Goal: Transaction & Acquisition: Purchase product/service

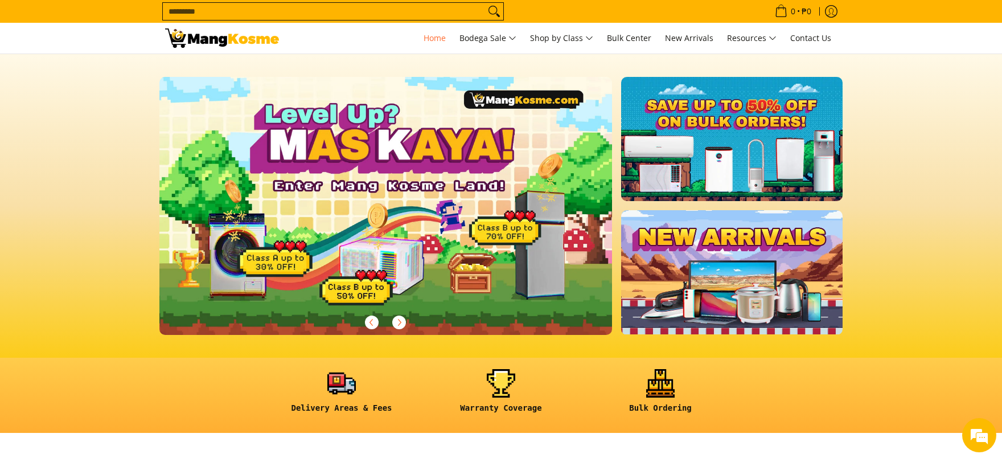
click at [969, 388] on section "Delivery Areas & Fees Warranty Coverage Bulk Ordering" at bounding box center [501, 395] width 1002 height 76
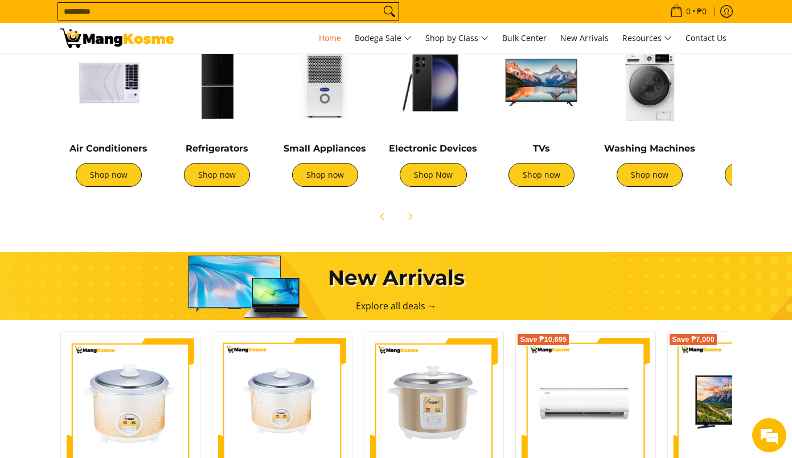
scroll to position [398, 0]
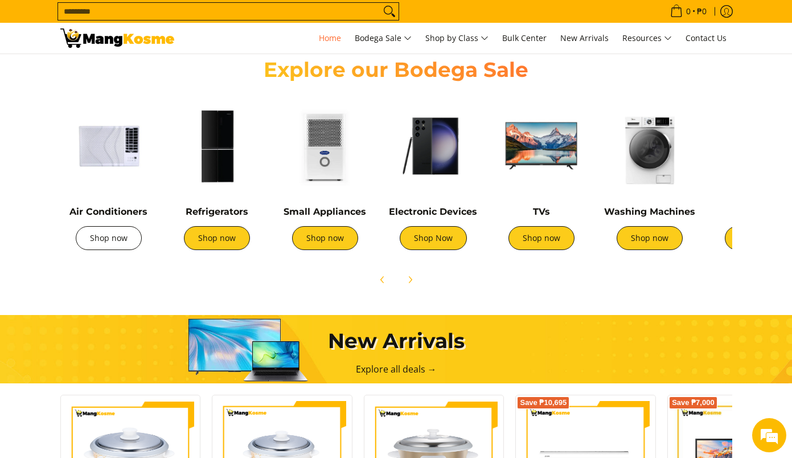
click at [107, 234] on link "Shop now" at bounding box center [109, 238] width 66 height 24
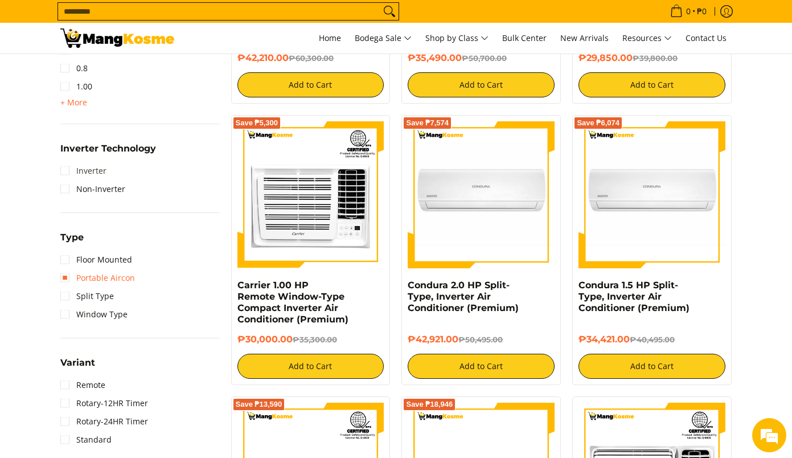
scroll to position [683, 0]
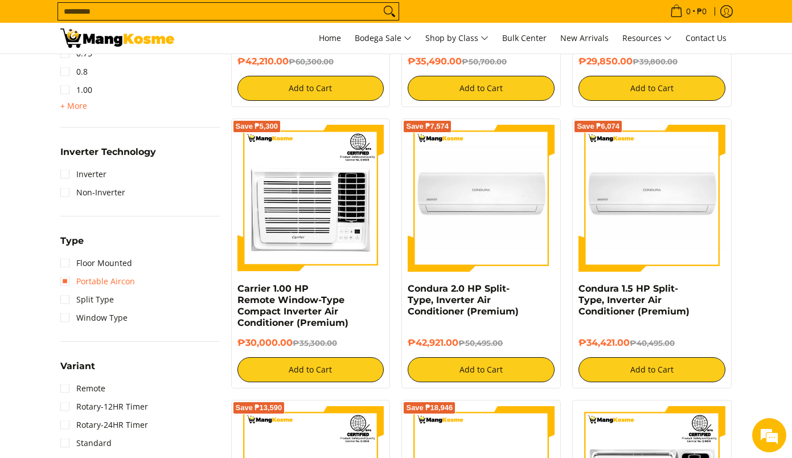
click at [73, 278] on link "Portable Aircon" at bounding box center [97, 281] width 75 height 18
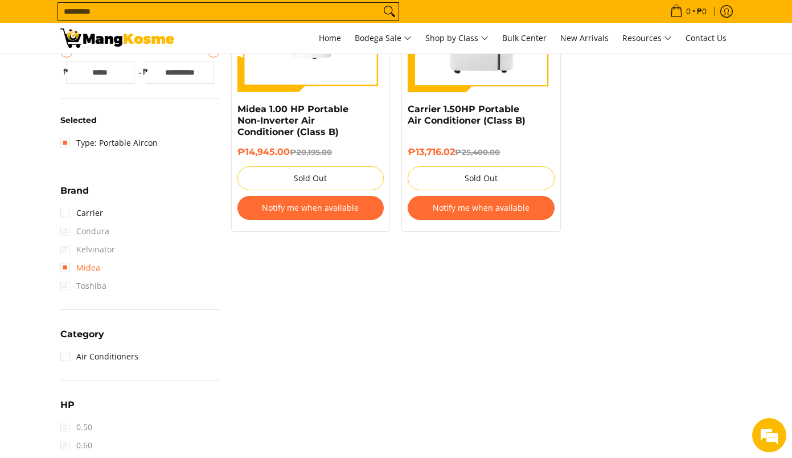
scroll to position [388, 0]
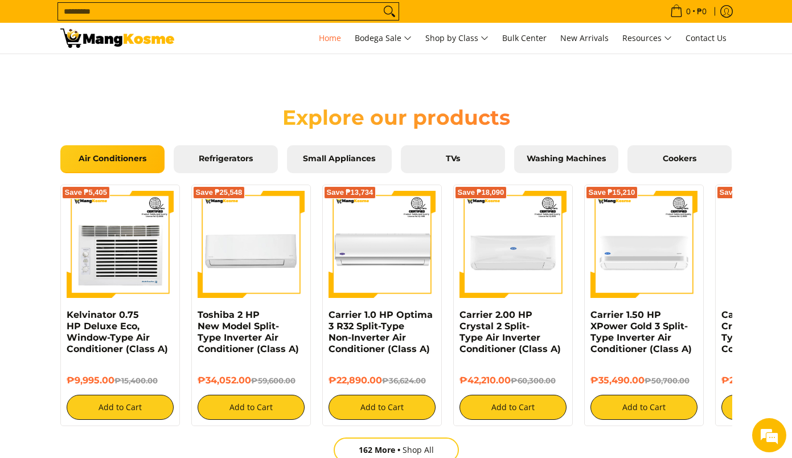
scroll to position [1167, 0]
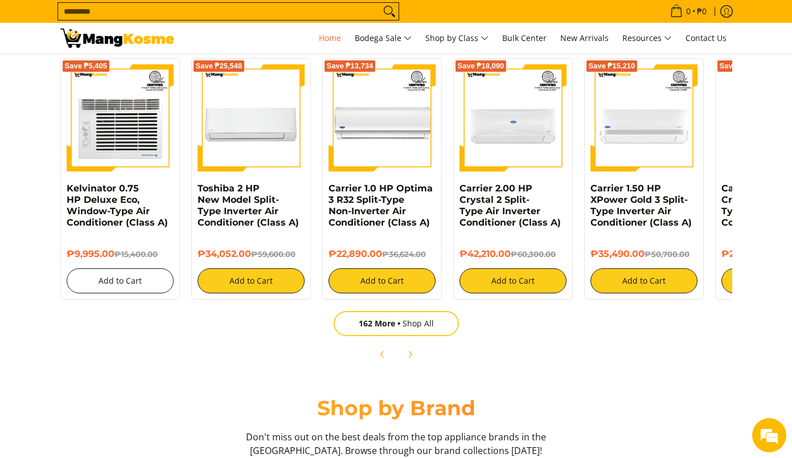
click at [142, 289] on button "Add to Cart" at bounding box center [120, 280] width 107 height 25
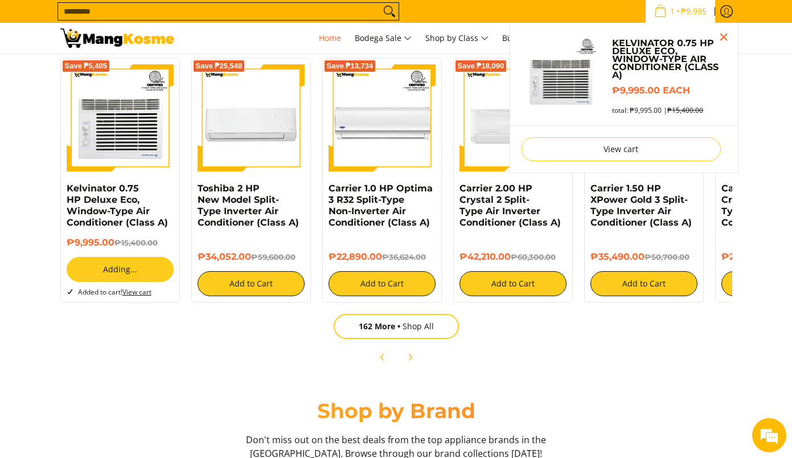
scroll to position [1136, 0]
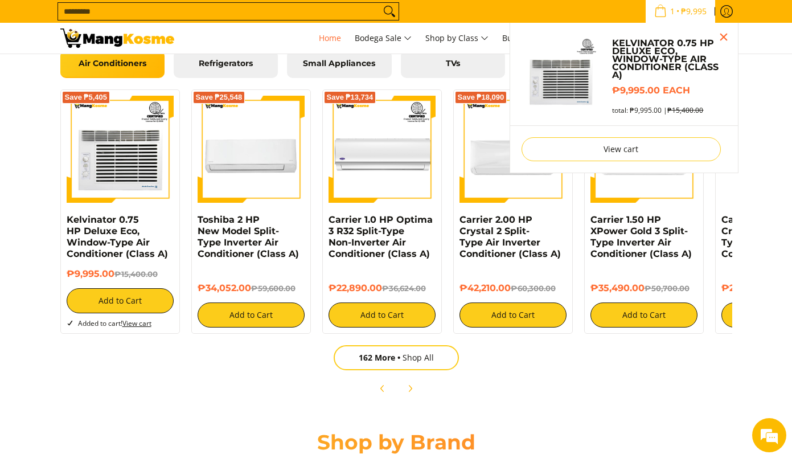
click at [142, 327] on link "View cart" at bounding box center [136, 323] width 29 height 10
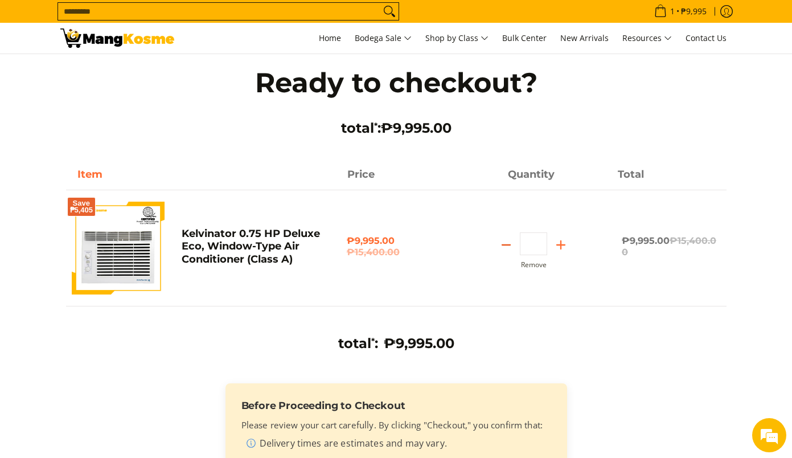
click at [501, 248] on icon "Subtract" at bounding box center [506, 245] width 16 height 16
type input "*"
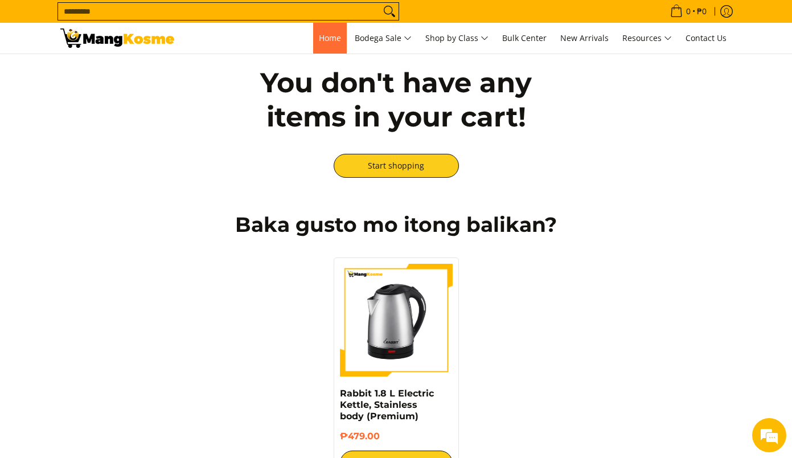
click at [327, 42] on span "Home" at bounding box center [330, 37] width 22 height 11
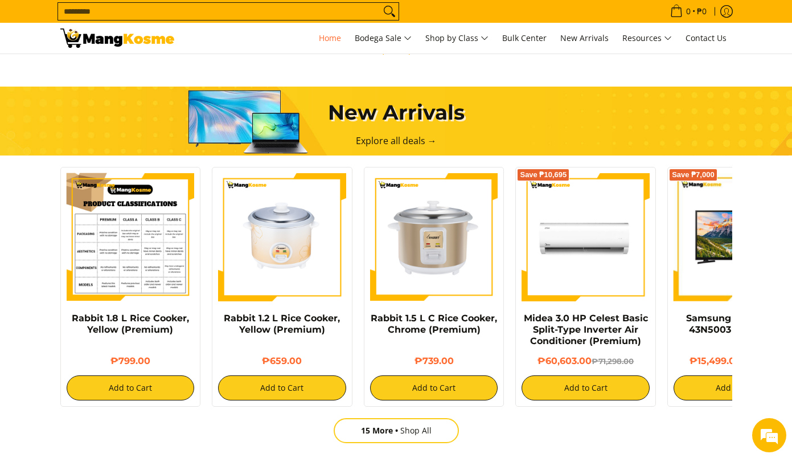
scroll to position [455, 0]
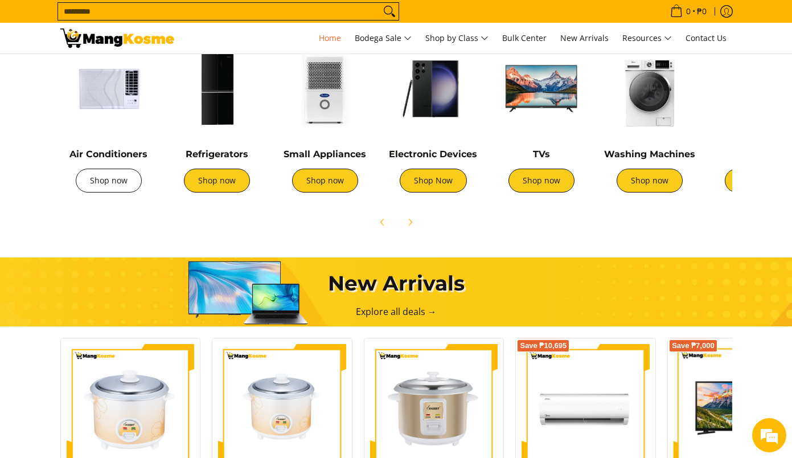
click at [125, 175] on link "Shop now" at bounding box center [109, 180] width 66 height 24
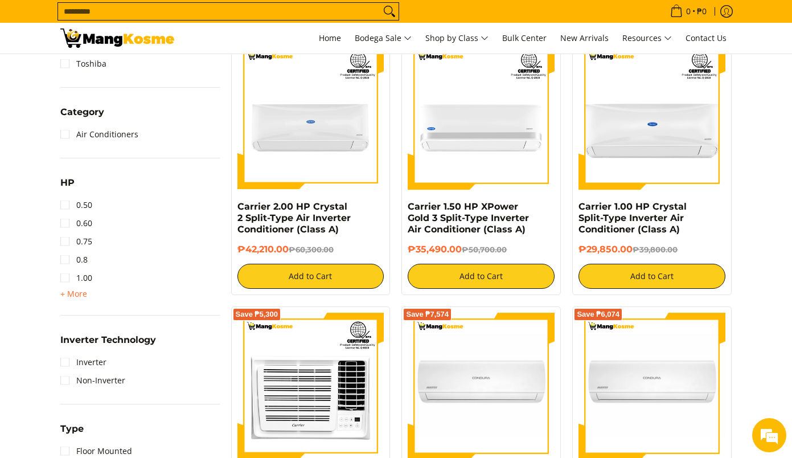
scroll to position [512, 0]
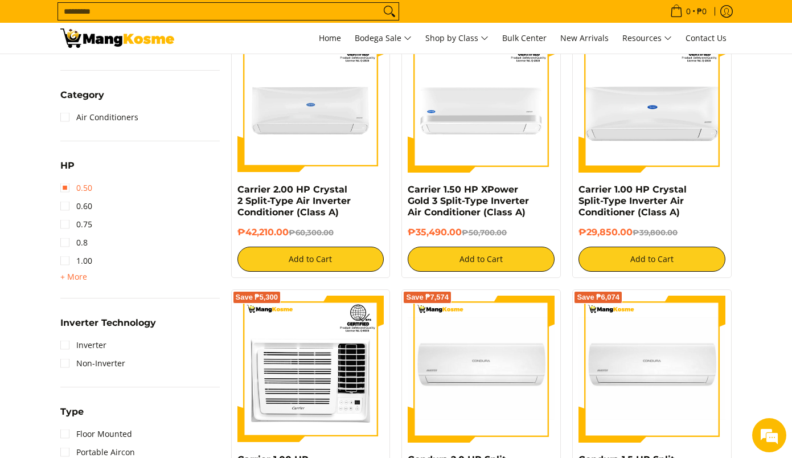
click at [78, 190] on link "0.50" at bounding box center [76, 188] width 32 height 18
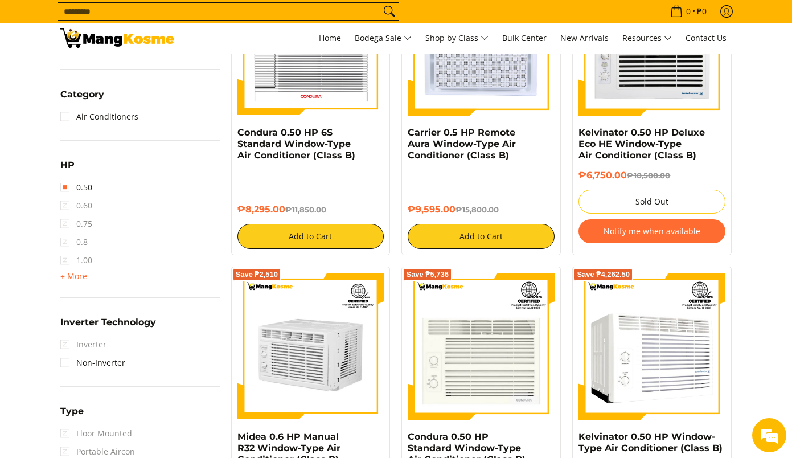
scroll to position [730, 0]
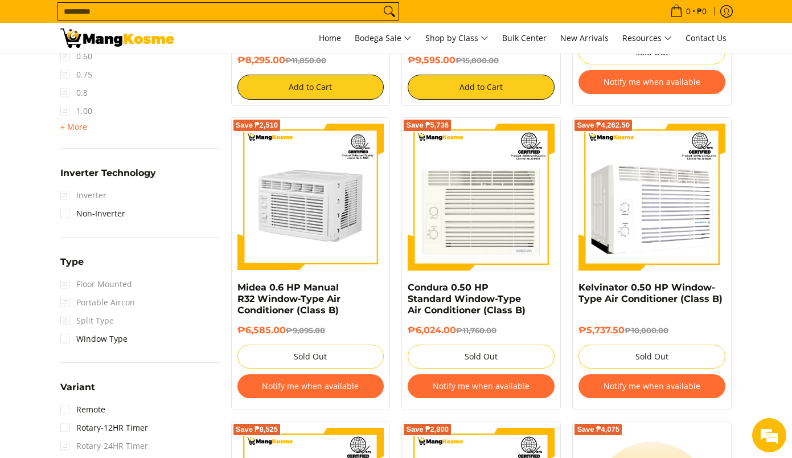
click at [67, 194] on span "Inverter" at bounding box center [83, 195] width 46 height 18
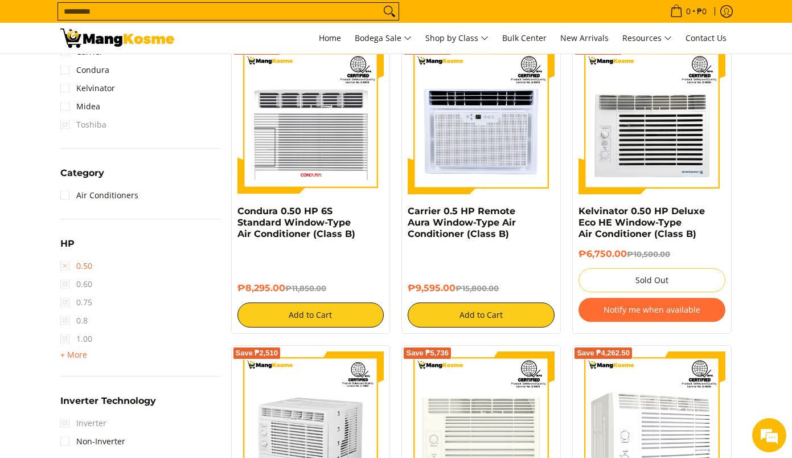
scroll to position [673, 0]
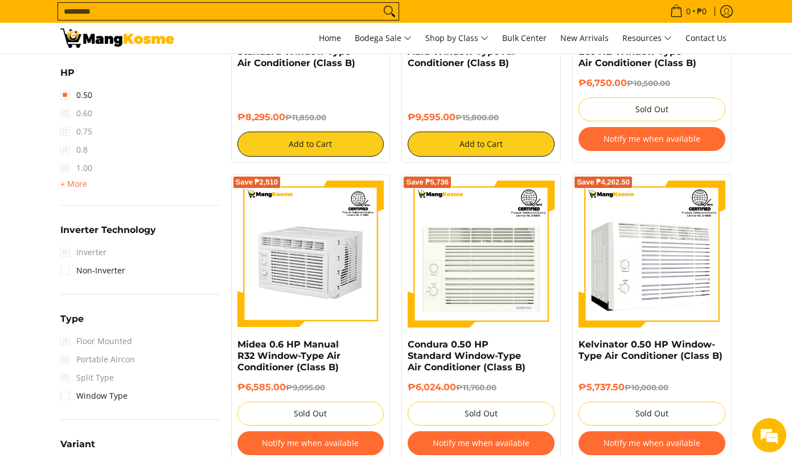
click at [81, 256] on span "Inverter" at bounding box center [83, 252] width 46 height 18
click at [69, 253] on span "Inverter" at bounding box center [83, 252] width 46 height 18
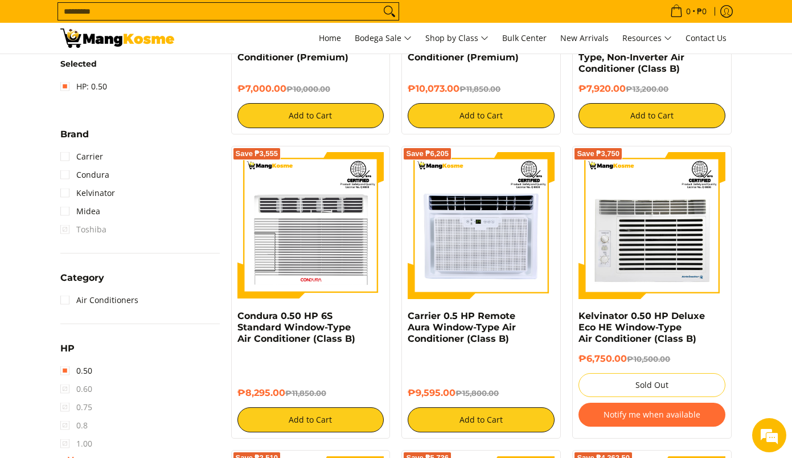
scroll to position [331, 0]
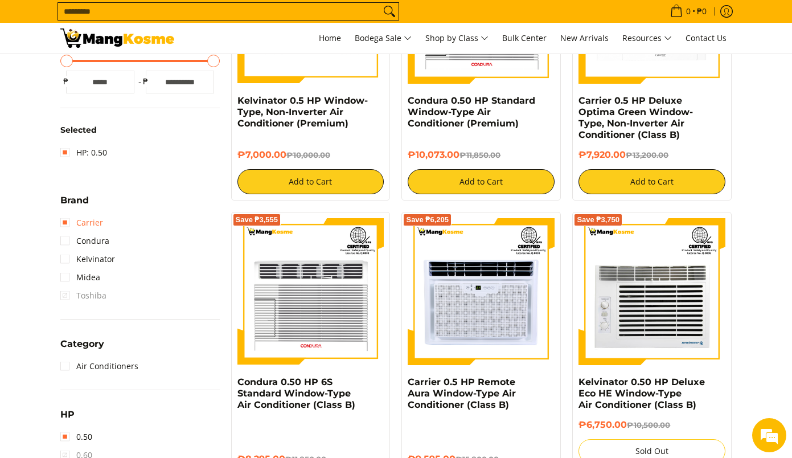
click at [69, 219] on link "Carrier" at bounding box center [81, 222] width 43 height 18
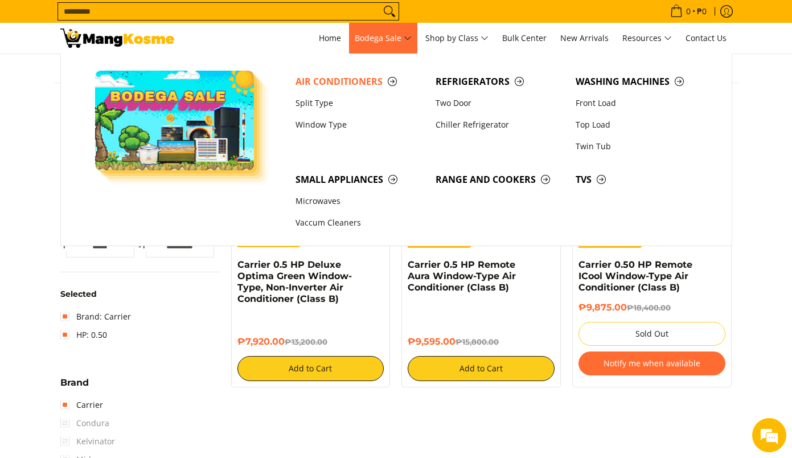
scroll to position [104, 0]
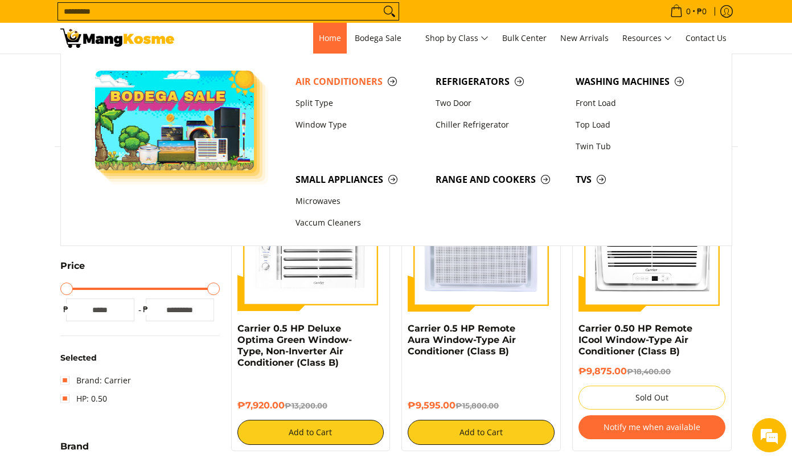
click at [336, 36] on span "Home" at bounding box center [330, 37] width 22 height 11
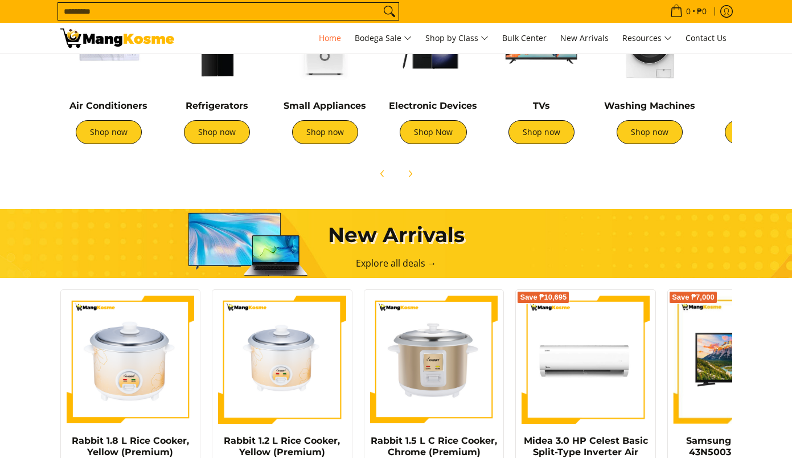
scroll to position [426, 0]
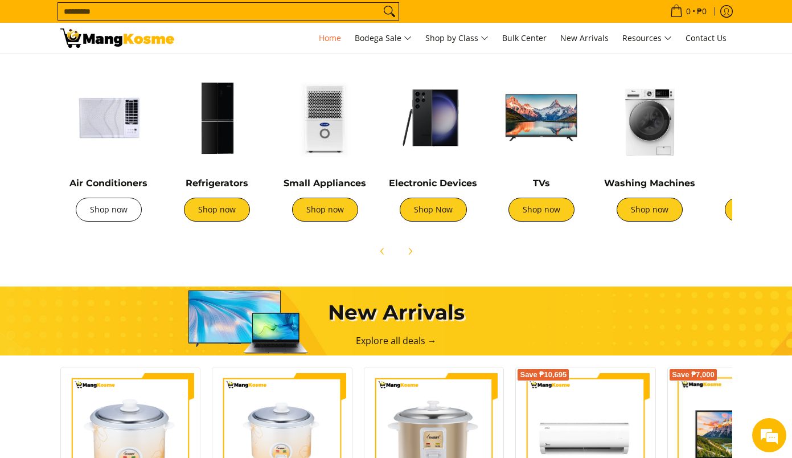
click at [131, 217] on link "Shop now" at bounding box center [109, 210] width 66 height 24
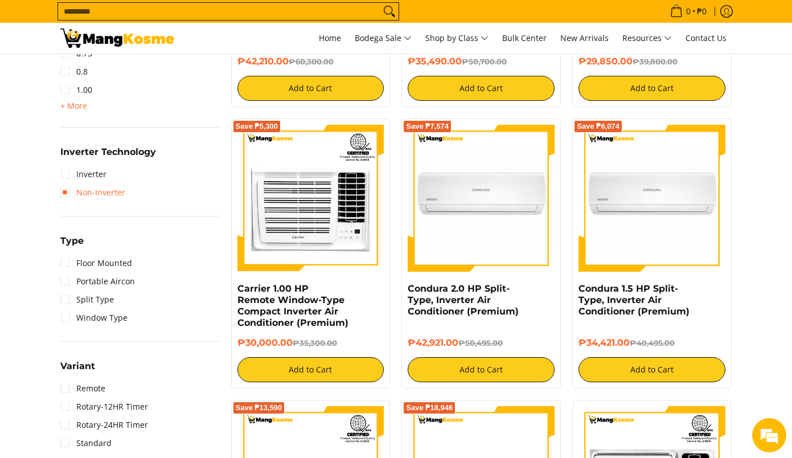
click at [94, 195] on link "Non-Inverter" at bounding box center [92, 192] width 65 height 18
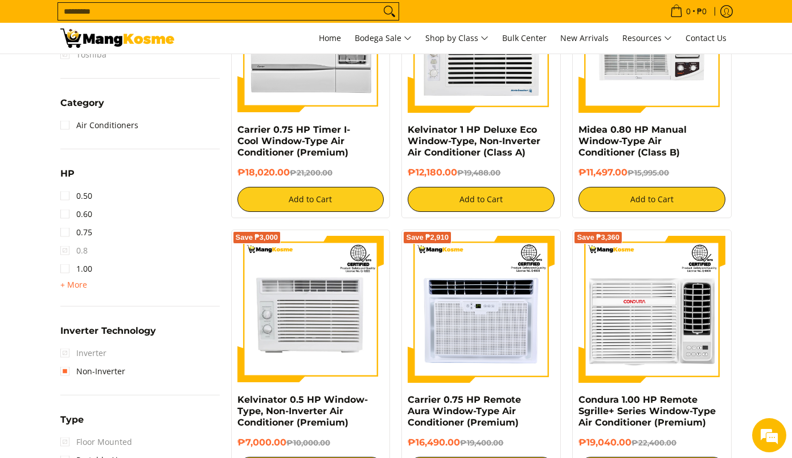
scroll to position [673, 0]
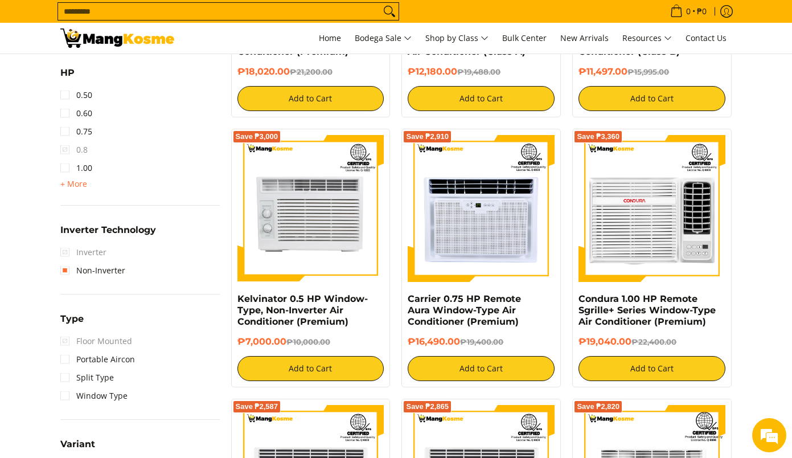
click at [88, 253] on span "Inverter" at bounding box center [83, 252] width 46 height 18
click at [83, 271] on link "Non-Inverter" at bounding box center [92, 270] width 65 height 18
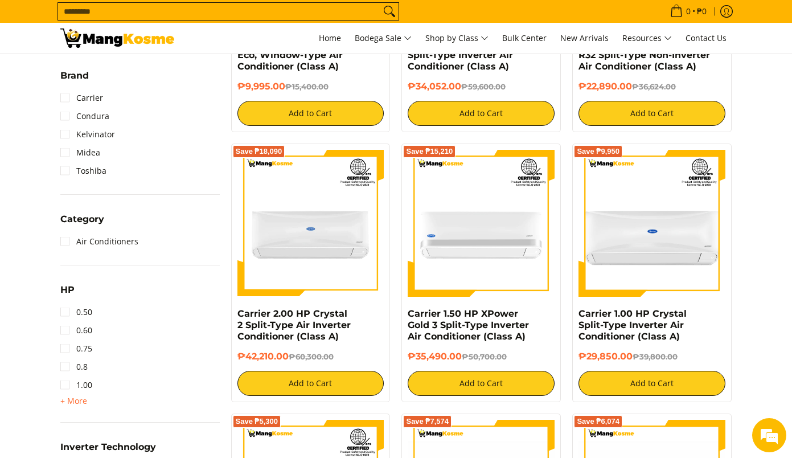
scroll to position [616, 0]
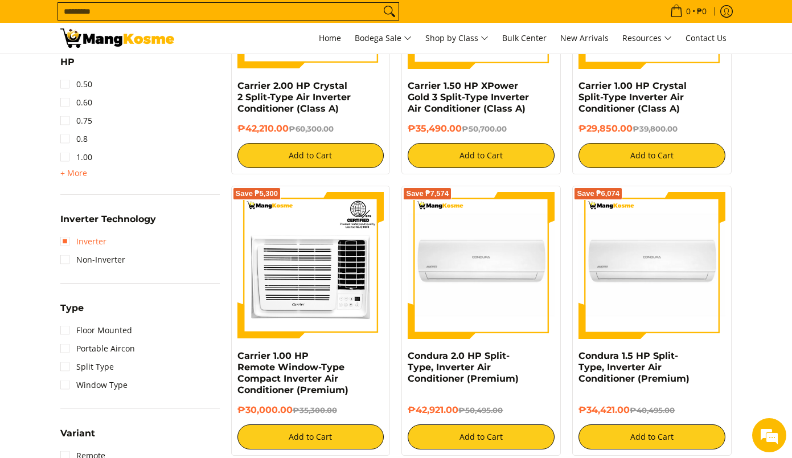
click at [73, 240] on link "Inverter" at bounding box center [83, 241] width 46 height 18
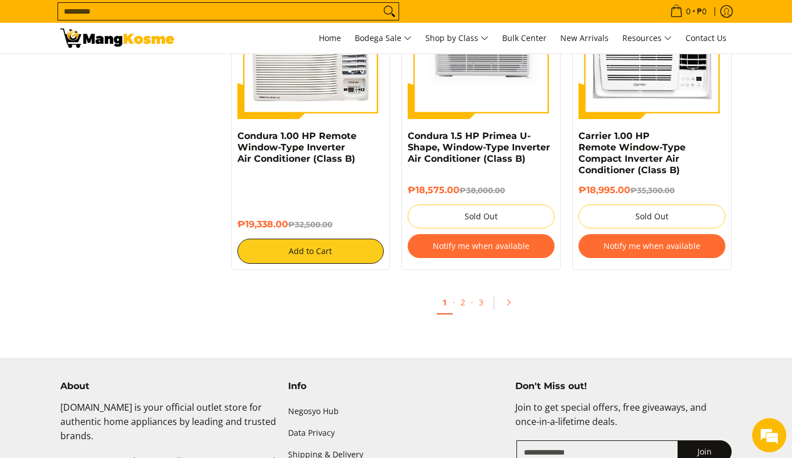
scroll to position [2324, 0]
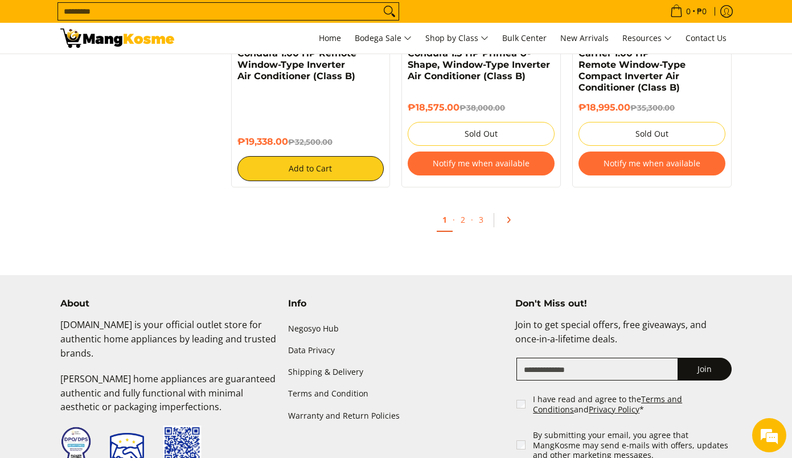
click at [513, 221] on link "Pagination" at bounding box center [512, 219] width 27 height 19
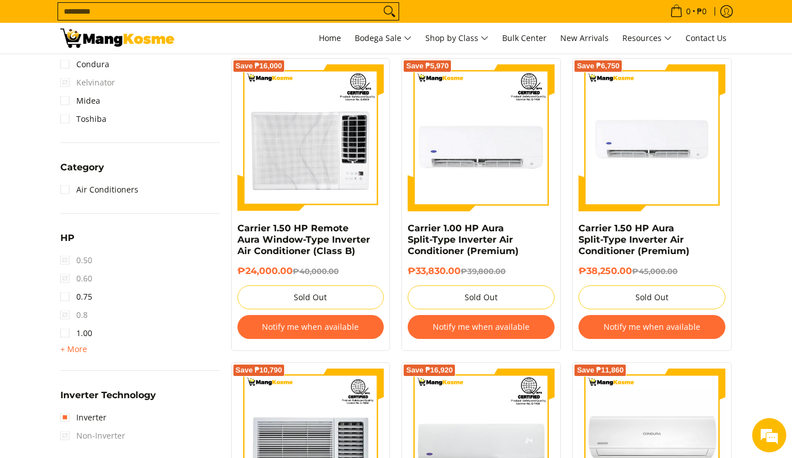
scroll to position [512, 0]
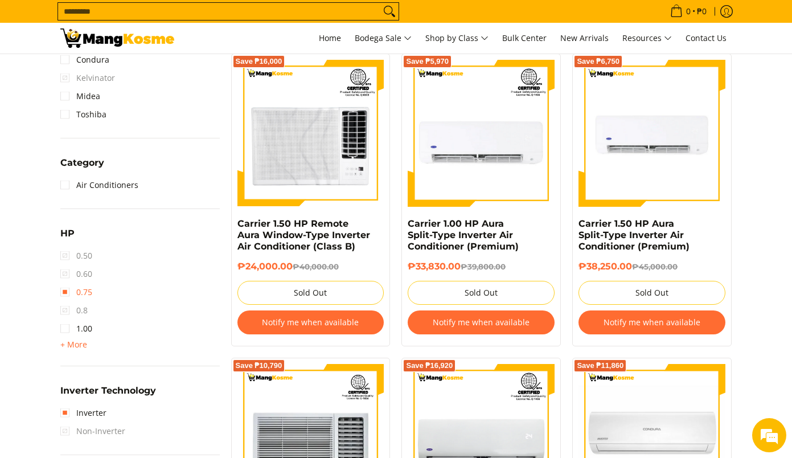
click at [85, 292] on link "0.75" at bounding box center [76, 292] width 32 height 18
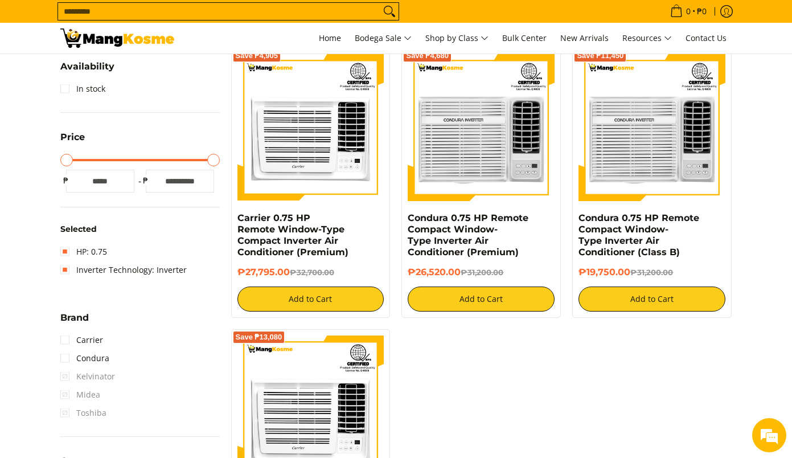
scroll to position [104, 0]
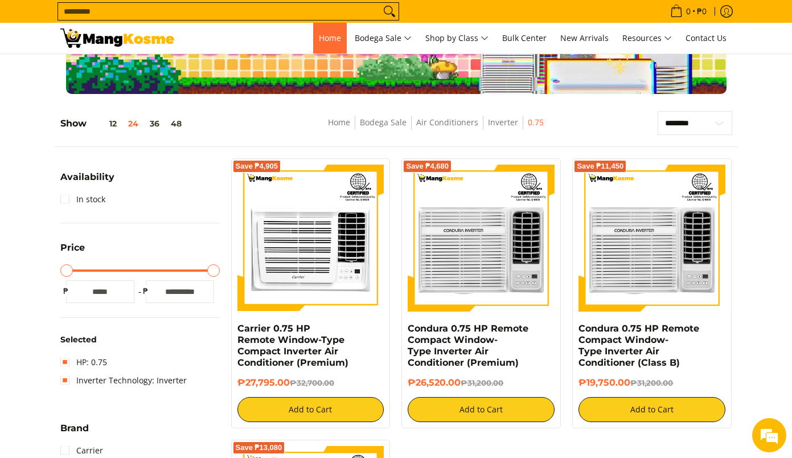
click at [323, 38] on span "Home" at bounding box center [330, 37] width 22 height 11
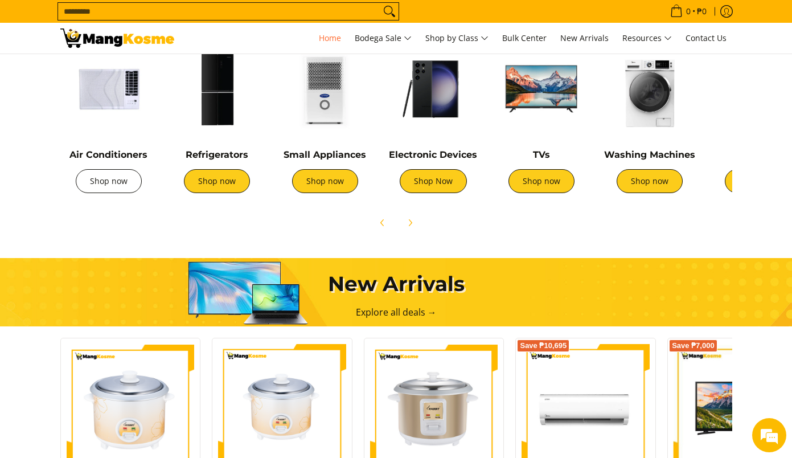
click at [109, 178] on link "Shop now" at bounding box center [109, 181] width 66 height 24
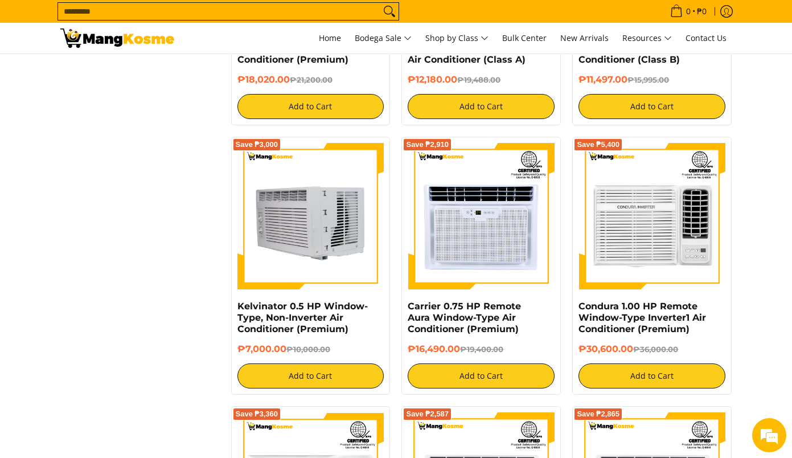
scroll to position [1594, 0]
